Goal: Obtain resource: Download file/media

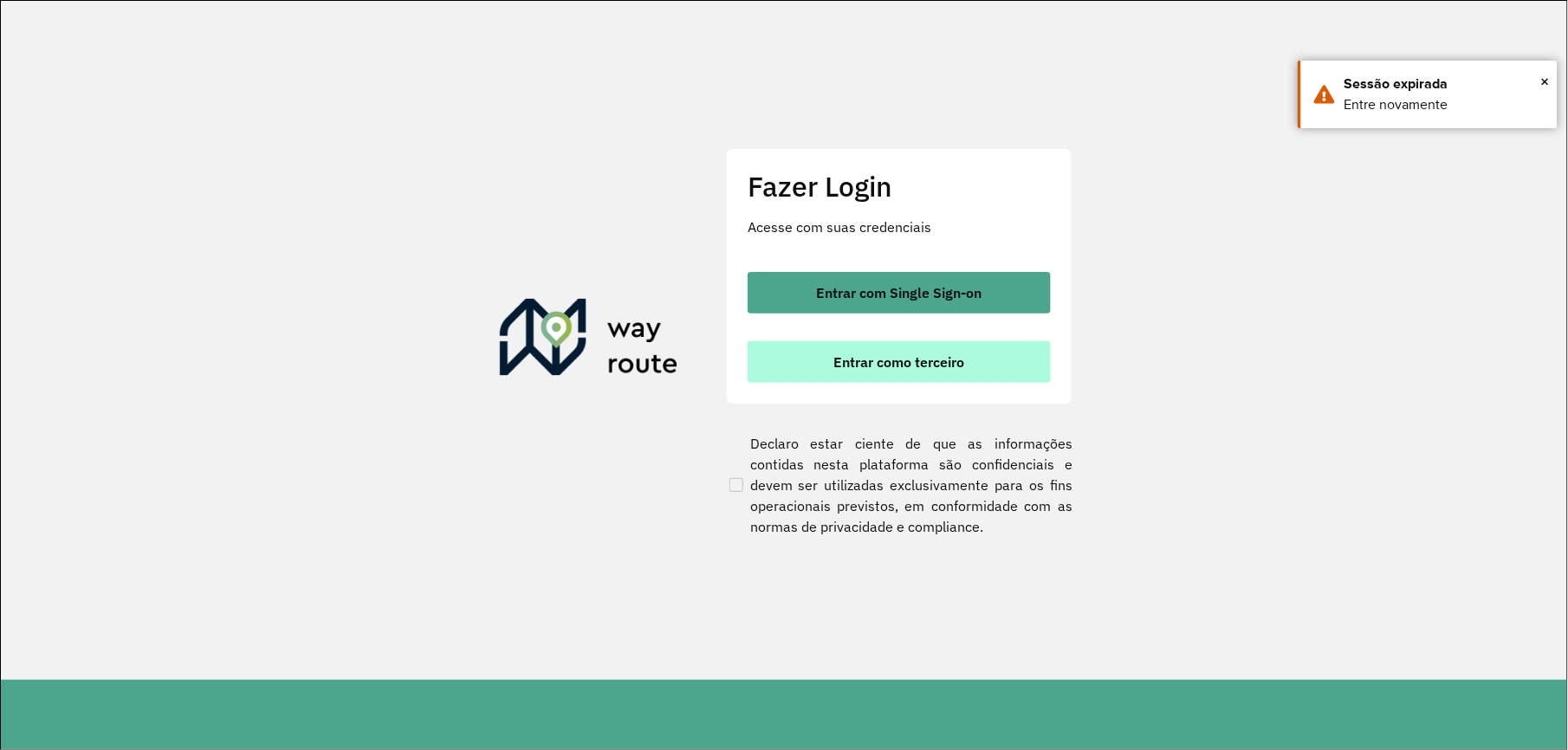
click at [932, 374] on button "Entrar como terceiro" at bounding box center [899, 362] width 304 height 42
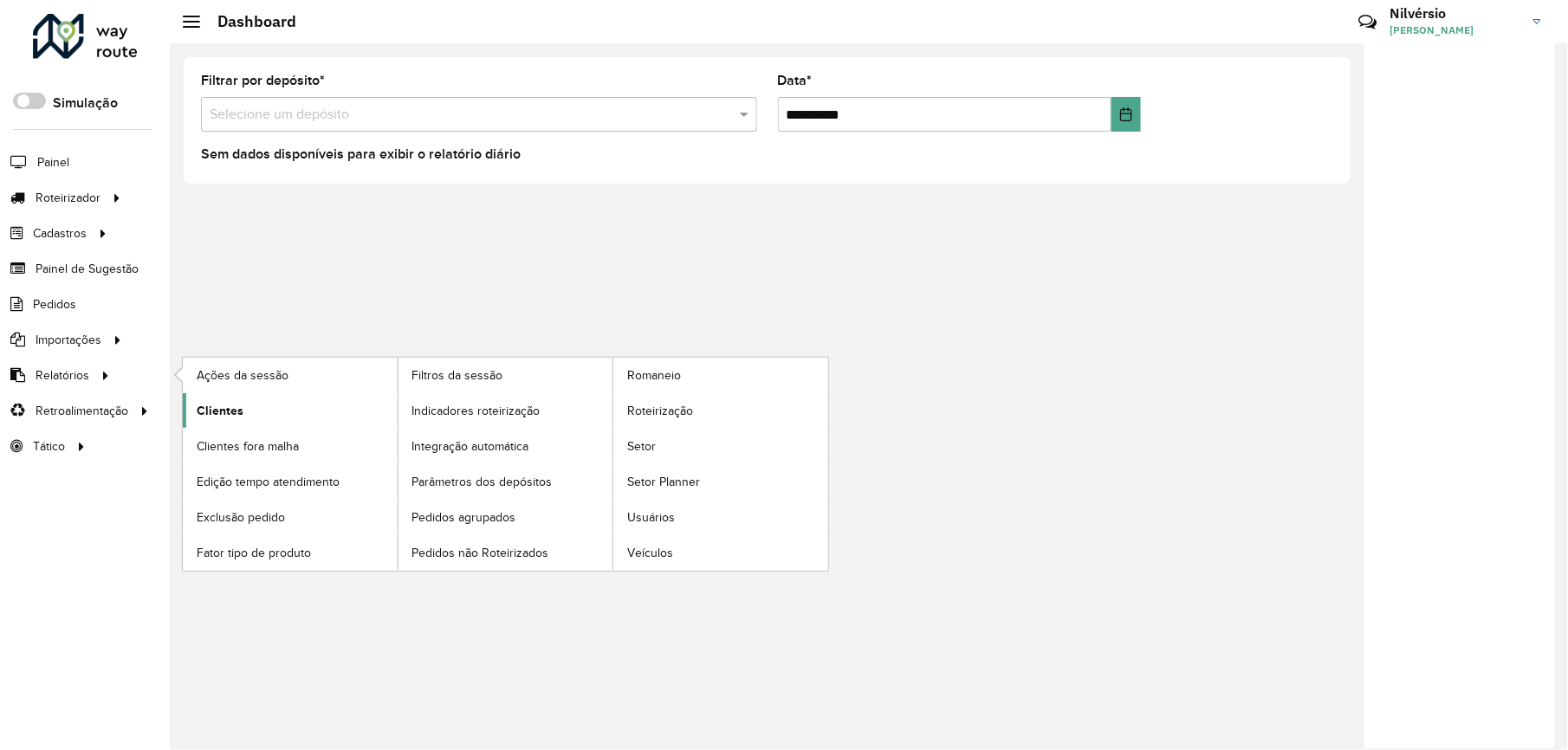
click at [251, 412] on link "Clientes" at bounding box center [290, 410] width 215 height 35
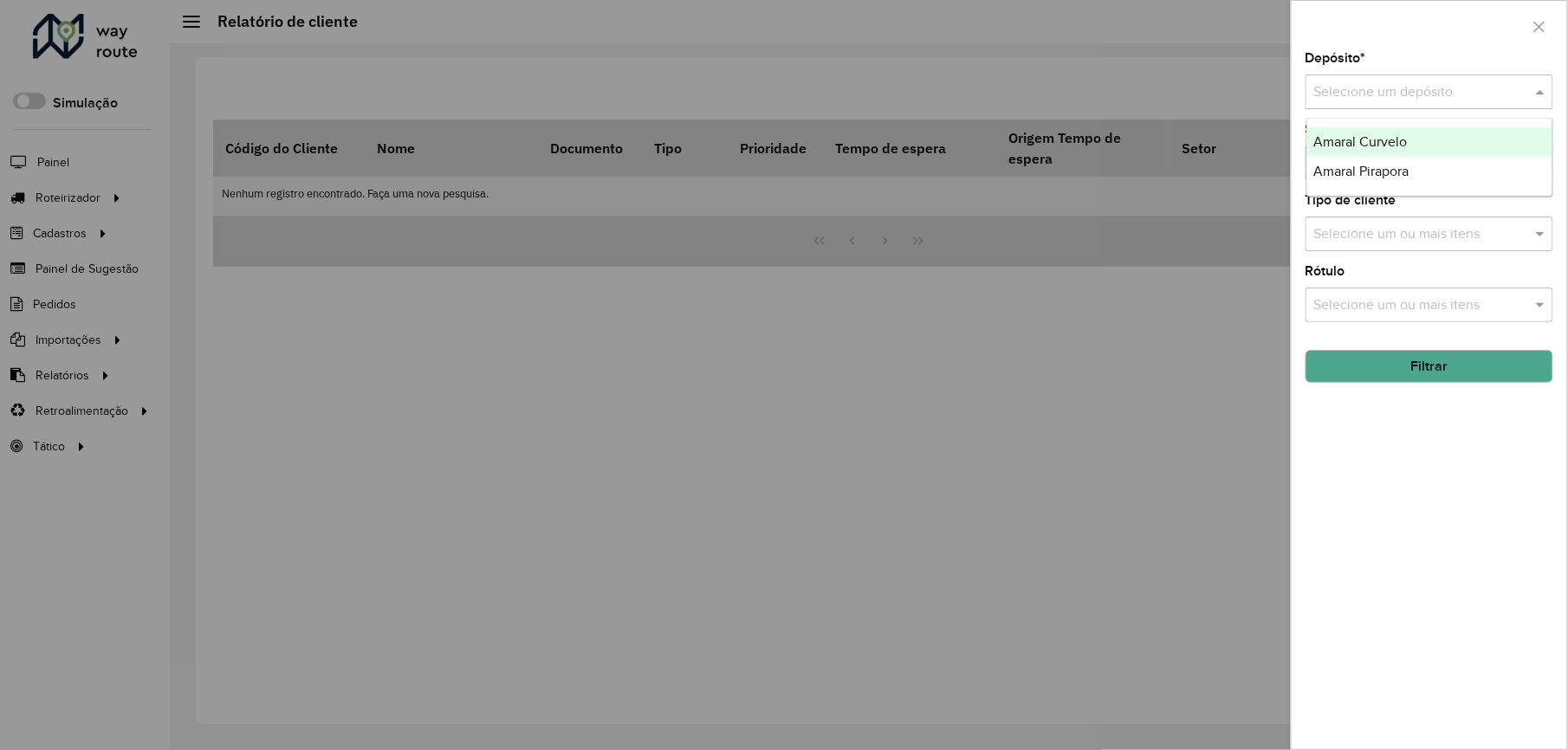
click at [1380, 85] on input "text" at bounding box center [1412, 92] width 196 height 21
click at [1384, 136] on span "Amaral Curvelo" at bounding box center [1360, 141] width 94 height 15
click at [1437, 361] on button "Filtrar" at bounding box center [1429, 366] width 248 height 33
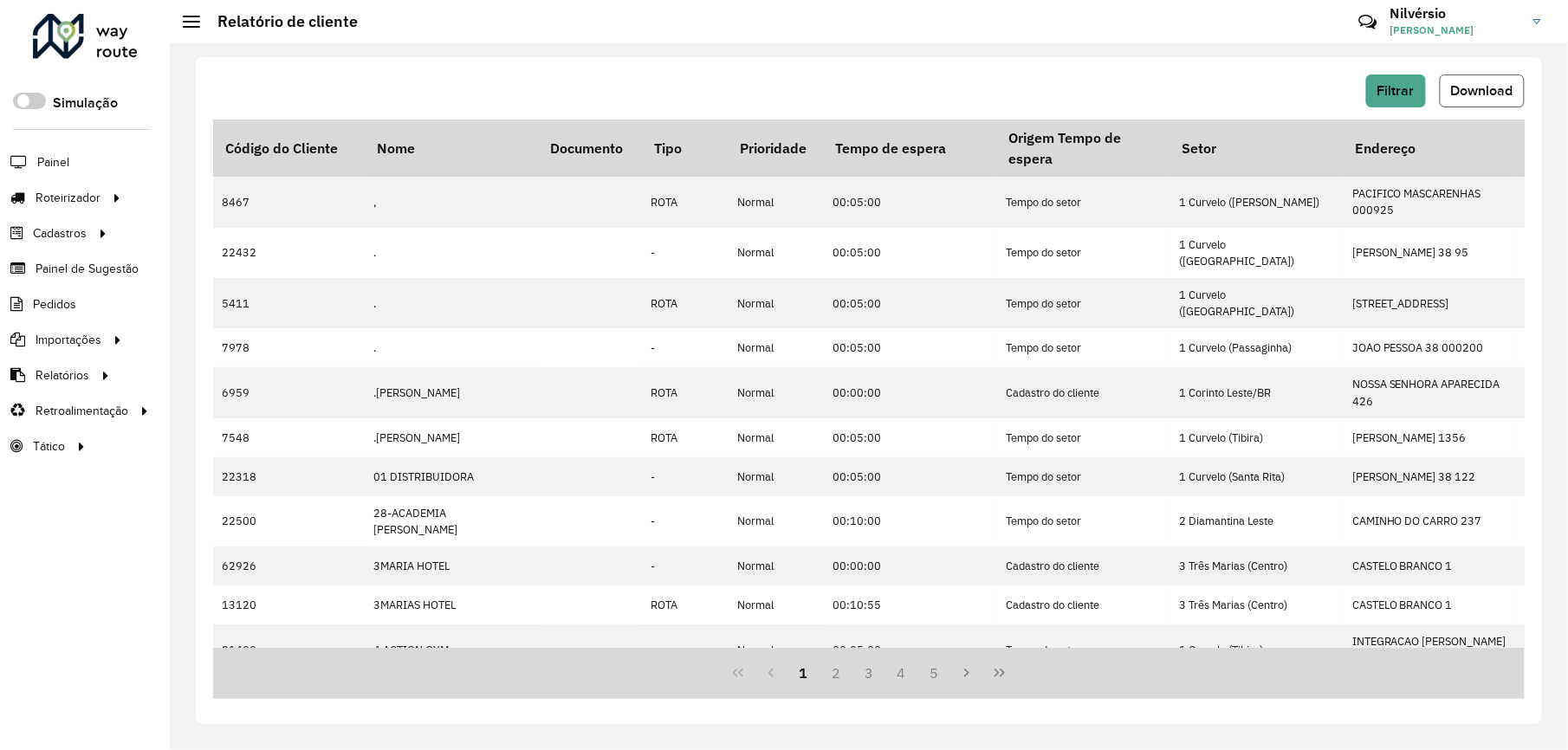
click at [1449, 80] on button "Download" at bounding box center [1482, 90] width 85 height 33
click at [1554, 101] on div "Filtrar Download Código do Cliente Nome Documento Tipo Prioridade Tempo de espe…" at bounding box center [869, 396] width 1398 height 707
click at [1410, 87] on span "Filtrar" at bounding box center [1396, 90] width 38 height 15
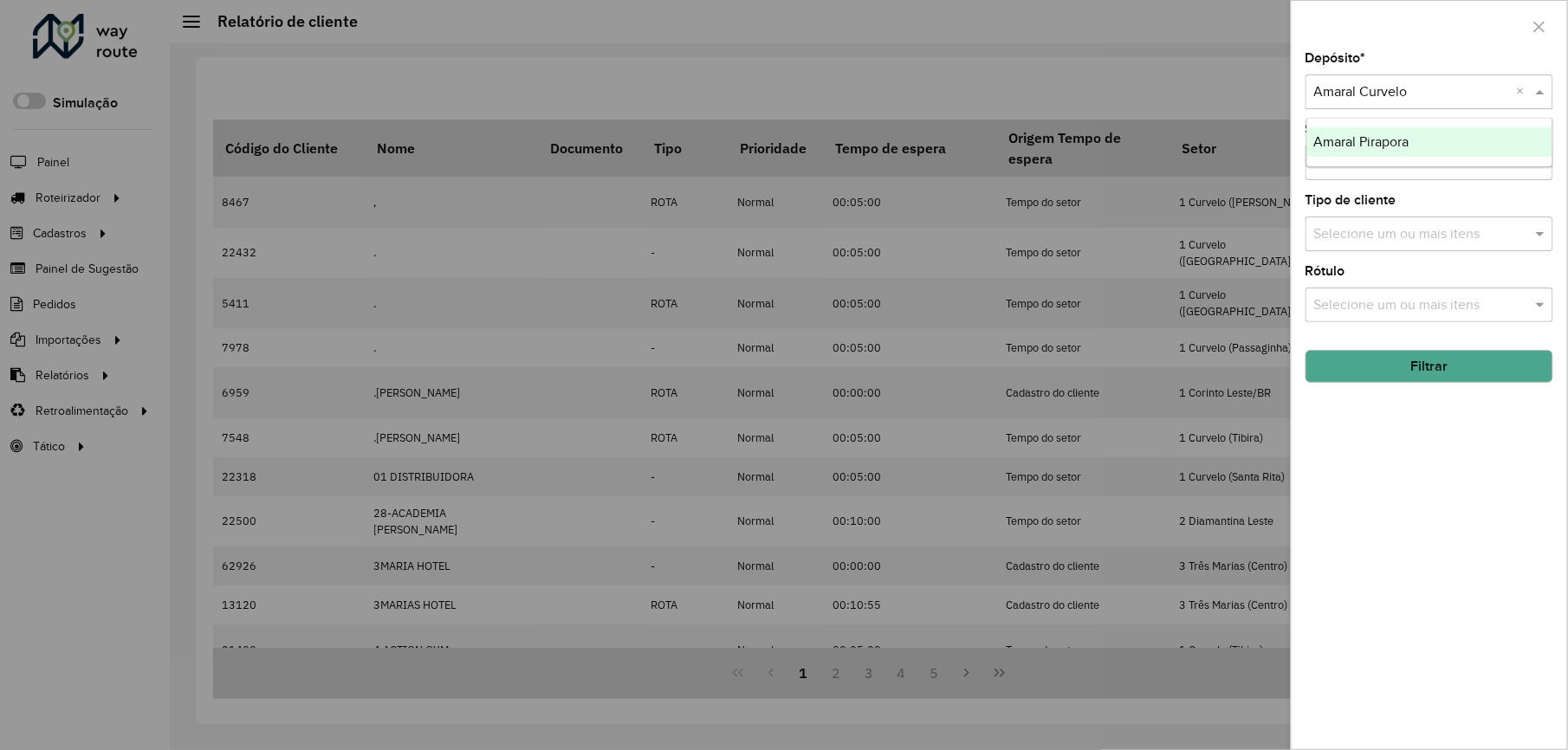
click at [1415, 87] on input "text" at bounding box center [1412, 92] width 196 height 21
click at [1401, 150] on div "Amaral Pirapora" at bounding box center [1430, 142] width 245 height 30
click at [1419, 358] on button "Filtrar" at bounding box center [1429, 366] width 248 height 33
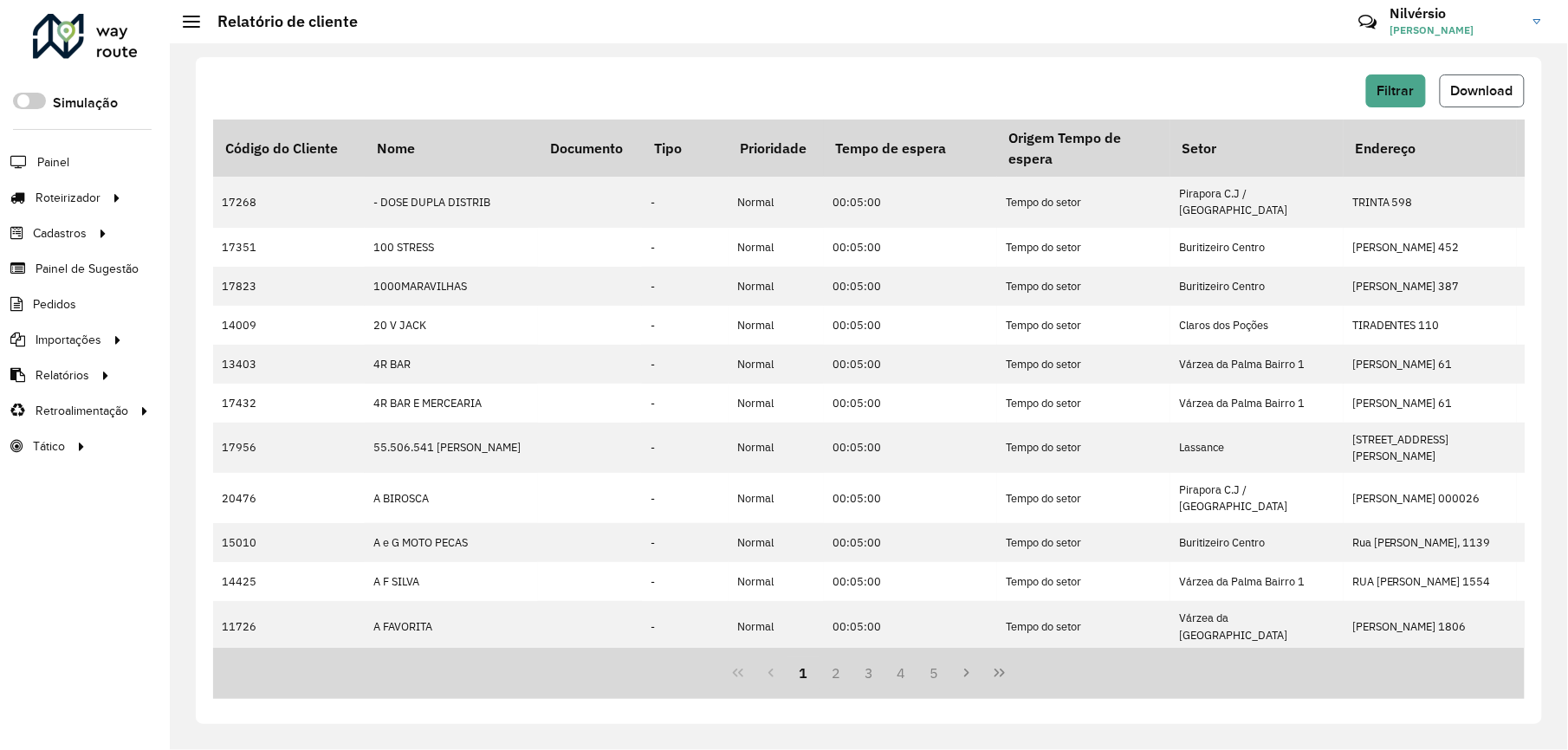
click at [1502, 98] on button "Download" at bounding box center [1482, 90] width 85 height 33
